Goal: Information Seeking & Learning: Learn about a topic

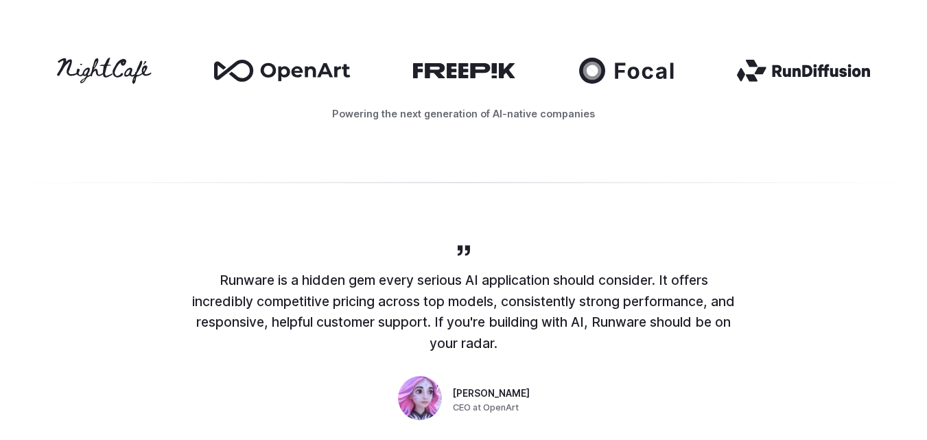
scroll to position [617, 0]
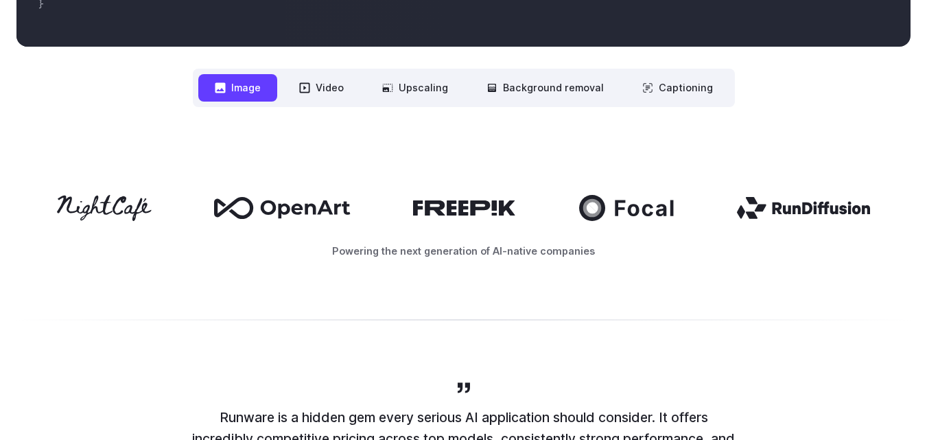
click at [434, 211] on icon at bounding box center [465, 207] width 104 height 15
drag, startPoint x: 448, startPoint y: 165, endPoint x: 464, endPoint y: 244, distance: 81.3
click at [464, 244] on div "Powering the next generation of AI-native companies" at bounding box center [463, 227] width 927 height 152
click at [464, 244] on p "Powering the next generation of AI-native companies" at bounding box center [463, 251] width 894 height 16
click at [89, 179] on div "Powering the next generation of AI-native companies" at bounding box center [463, 227] width 927 height 152
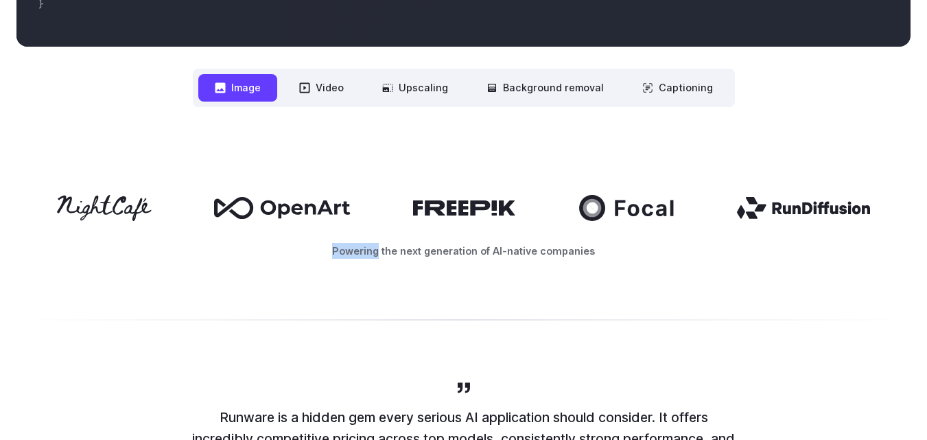
drag, startPoint x: 89, startPoint y: 179, endPoint x: 504, endPoint y: 204, distance: 416.6
click at [504, 204] on div "Powering the next generation of AI-native companies" at bounding box center [463, 227] width 927 height 152
click at [505, 205] on icon at bounding box center [465, 207] width 104 height 15
click at [677, 207] on div at bounding box center [463, 208] width 894 height 26
click at [832, 210] on icon at bounding box center [803, 208] width 134 height 22
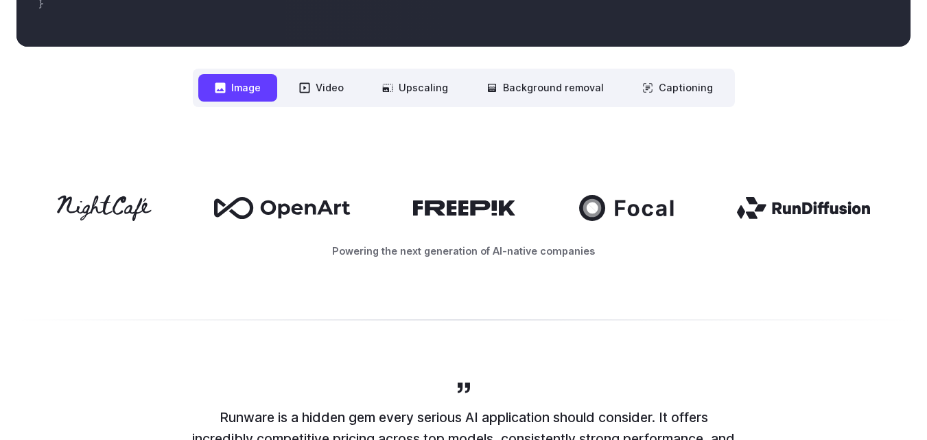
click at [357, 250] on p "Powering the next generation of AI-native companies" at bounding box center [463, 251] width 894 height 16
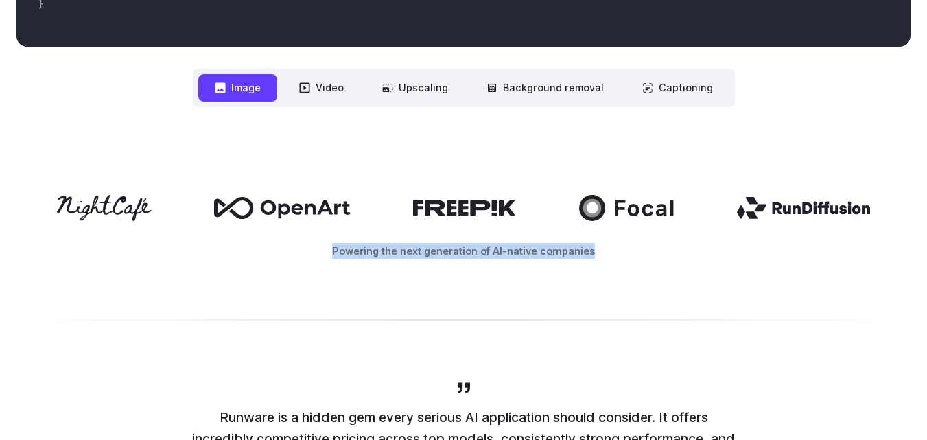
click at [357, 250] on p "Powering the next generation of AI-native companies" at bounding box center [463, 251] width 894 height 16
click at [442, 250] on p "Powering the next generation of AI-native companies" at bounding box center [463, 251] width 894 height 16
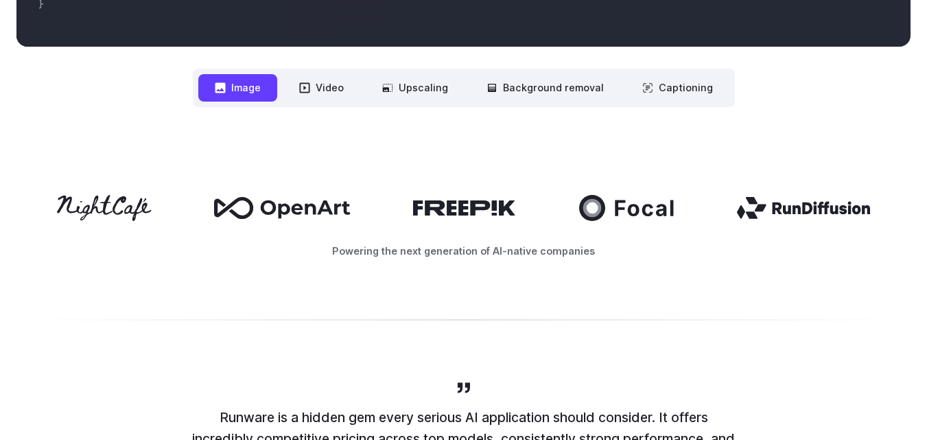
click at [479, 217] on div at bounding box center [463, 208] width 894 height 26
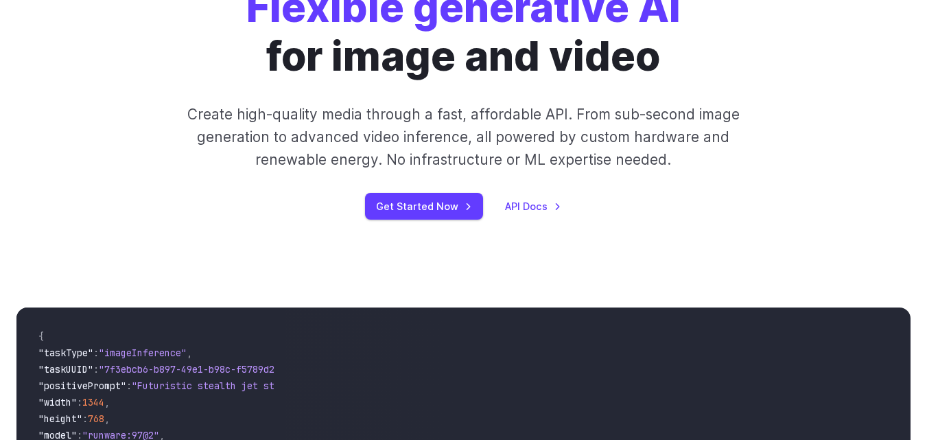
scroll to position [412, 0]
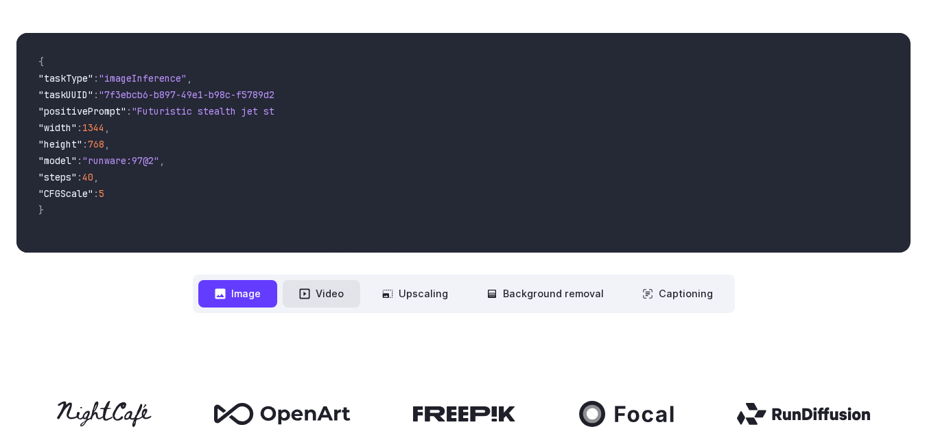
click at [305, 288] on icon at bounding box center [304, 293] width 11 height 11
click at [324, 292] on button "Video" at bounding box center [322, 293] width 78 height 27
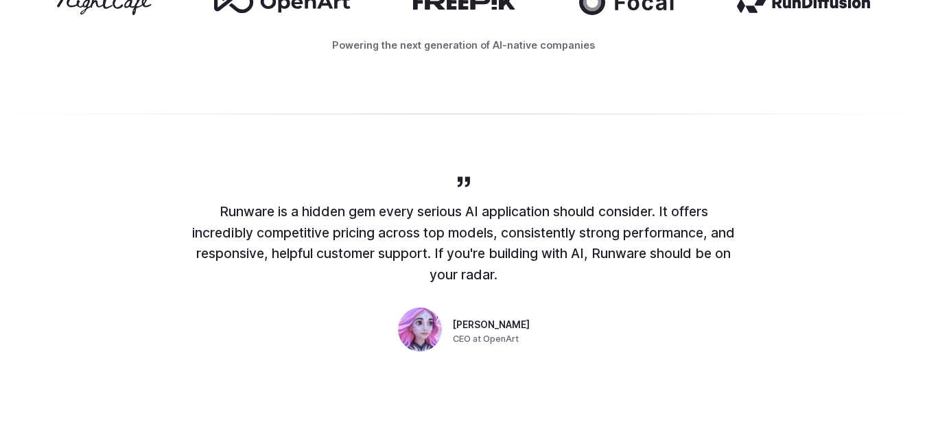
scroll to position [480, 0]
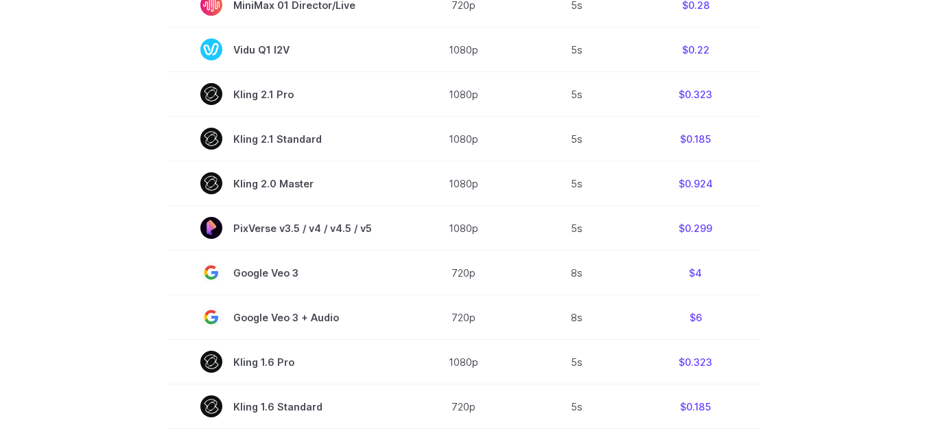
scroll to position [1098, 0]
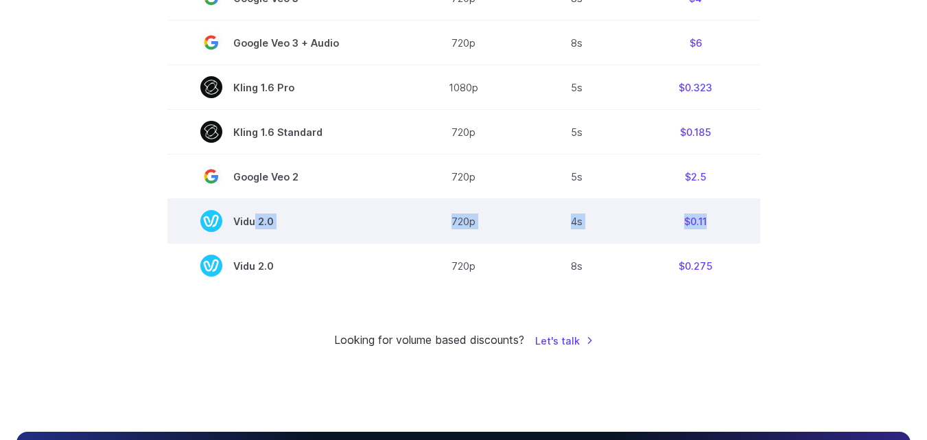
drag, startPoint x: 722, startPoint y: 228, endPoint x: 254, endPoint y: 226, distance: 467.9
click at [254, 226] on tr "Vidu 2.0 720p 4s $0.11" at bounding box center [463, 221] width 593 height 45
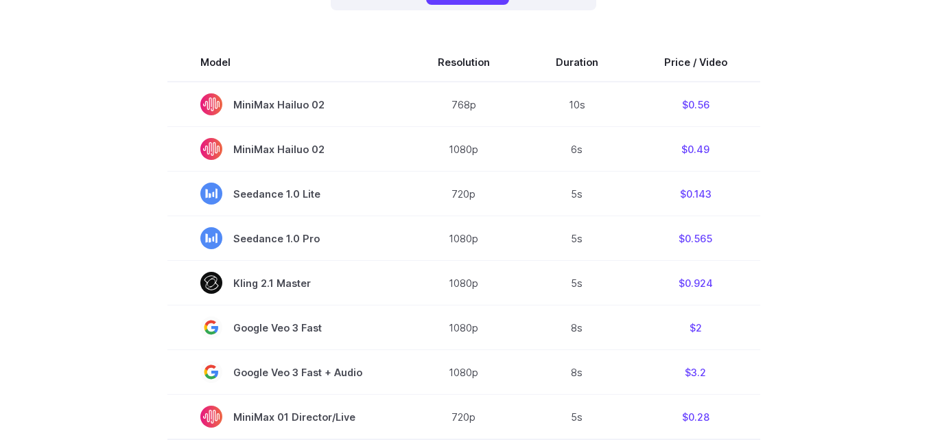
scroll to position [69, 0]
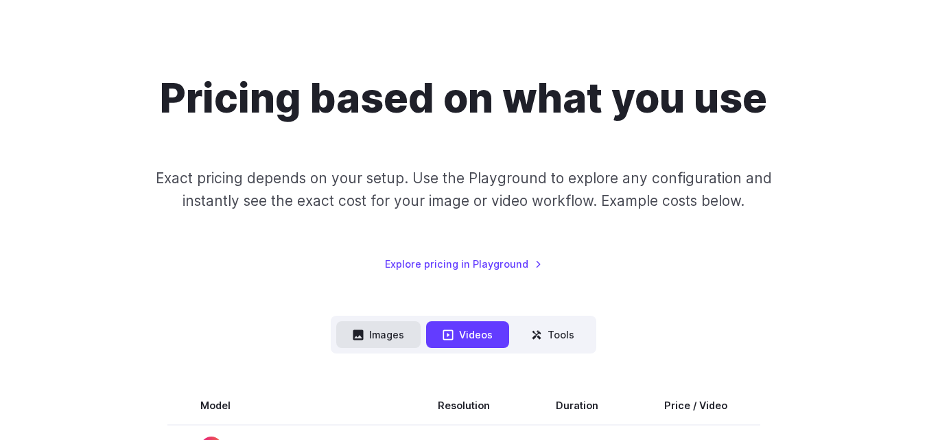
click at [399, 330] on button "Images" at bounding box center [378, 334] width 84 height 27
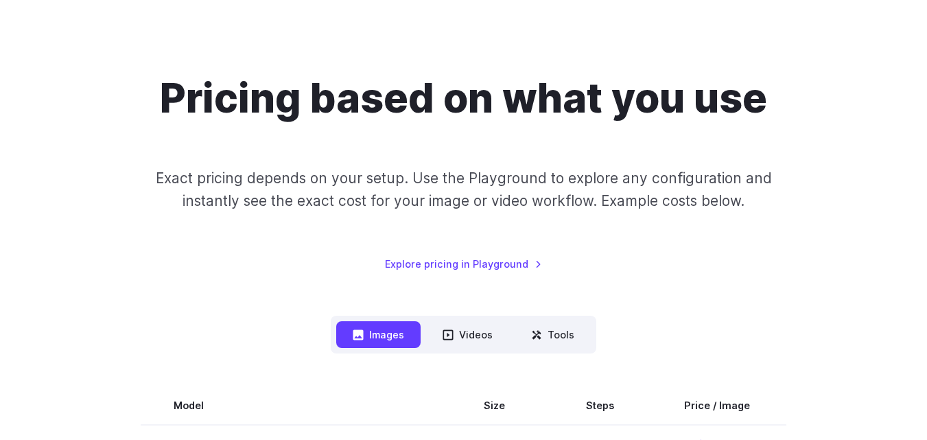
click at [473, 353] on nav "Images Videos Tools ****** ****** *****" at bounding box center [464, 335] width 266 height 38
click at [479, 332] on button "Videos" at bounding box center [467, 334] width 83 height 27
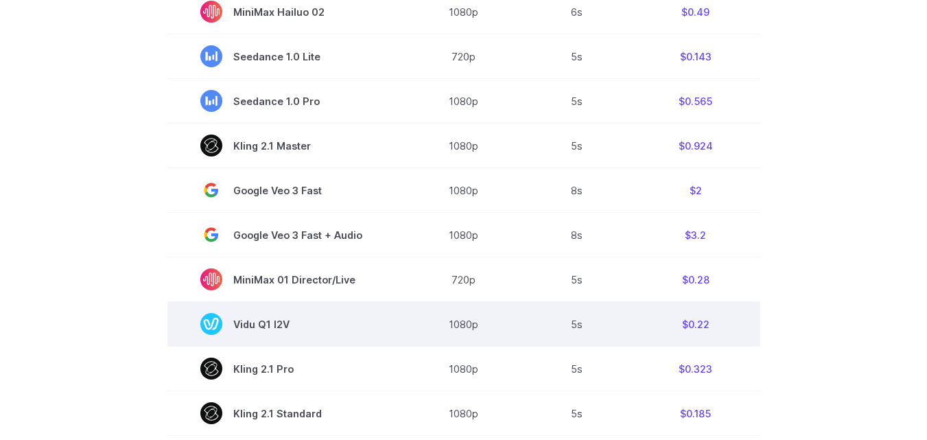
scroll to position [343, 0]
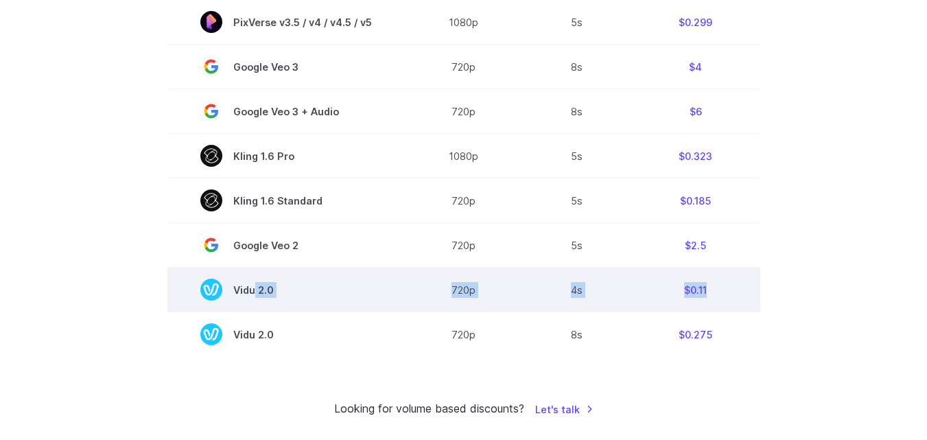
click at [496, 270] on td "720p" at bounding box center [464, 290] width 118 height 45
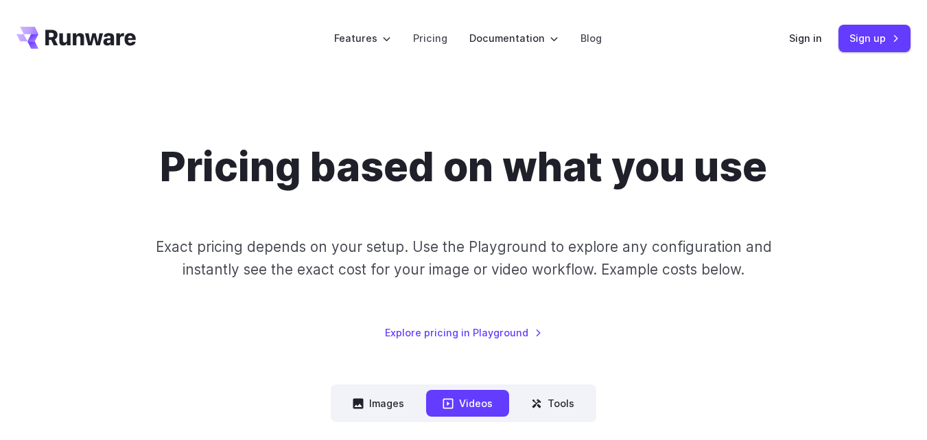
scroll to position [137, 0]
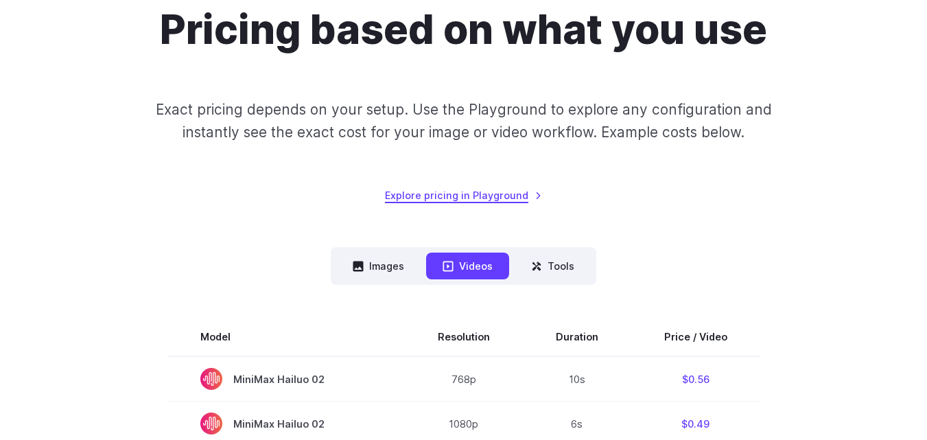
click at [478, 189] on link "Explore pricing in Playground" at bounding box center [463, 195] width 157 height 16
